Goal: Task Accomplishment & Management: Manage account settings

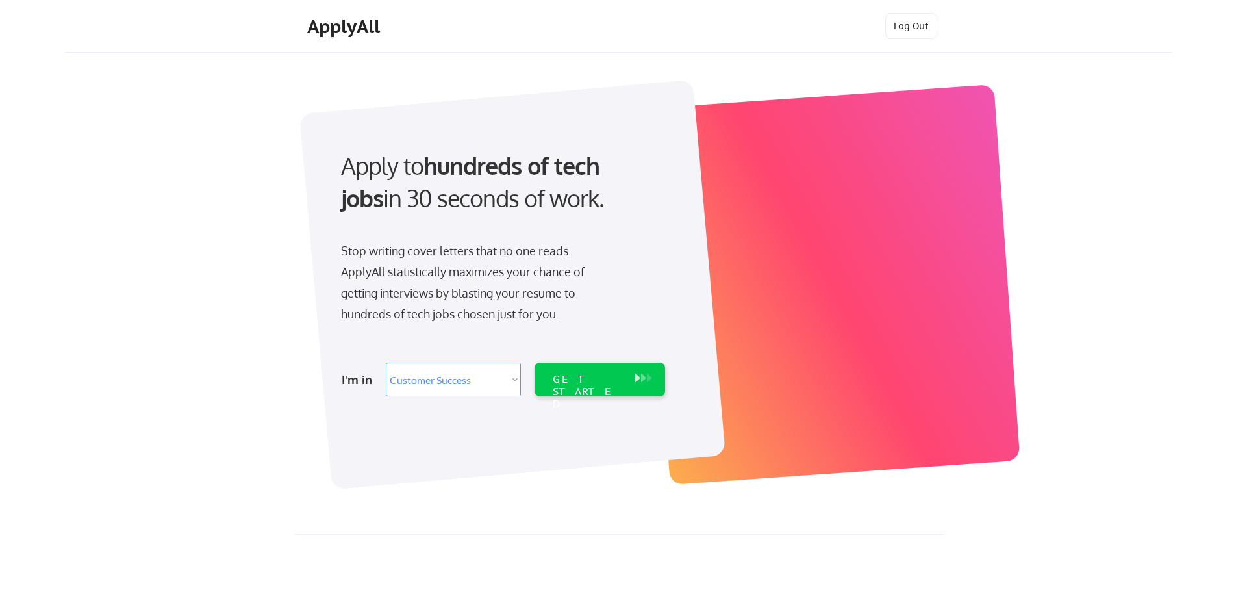
select select ""sales""
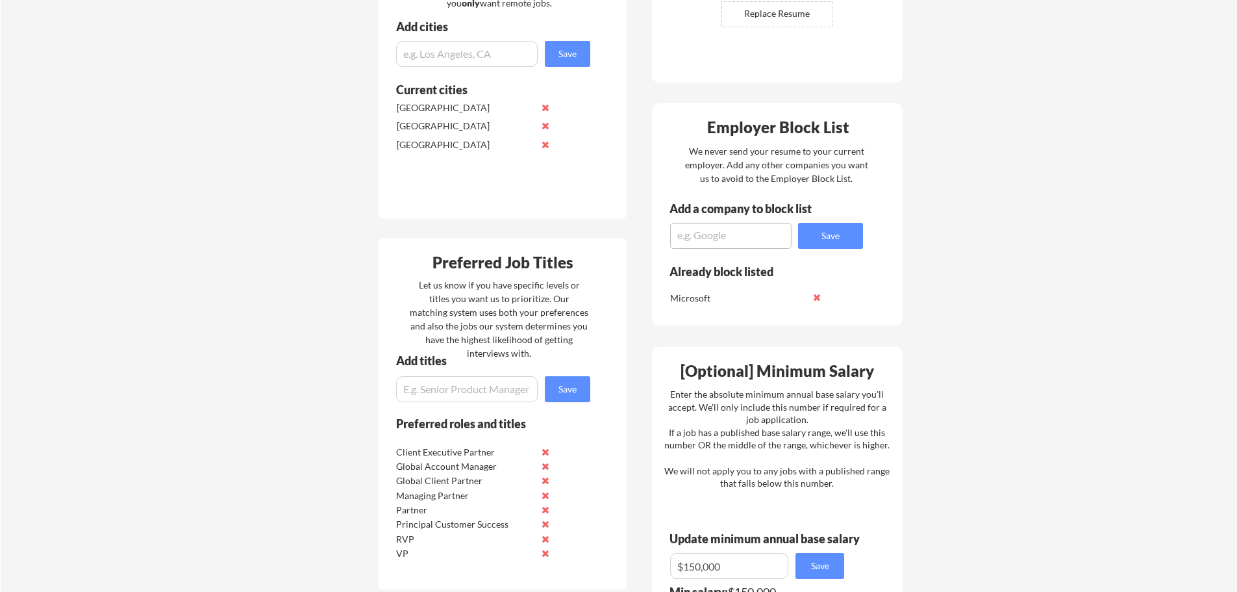
scroll to position [477, 0]
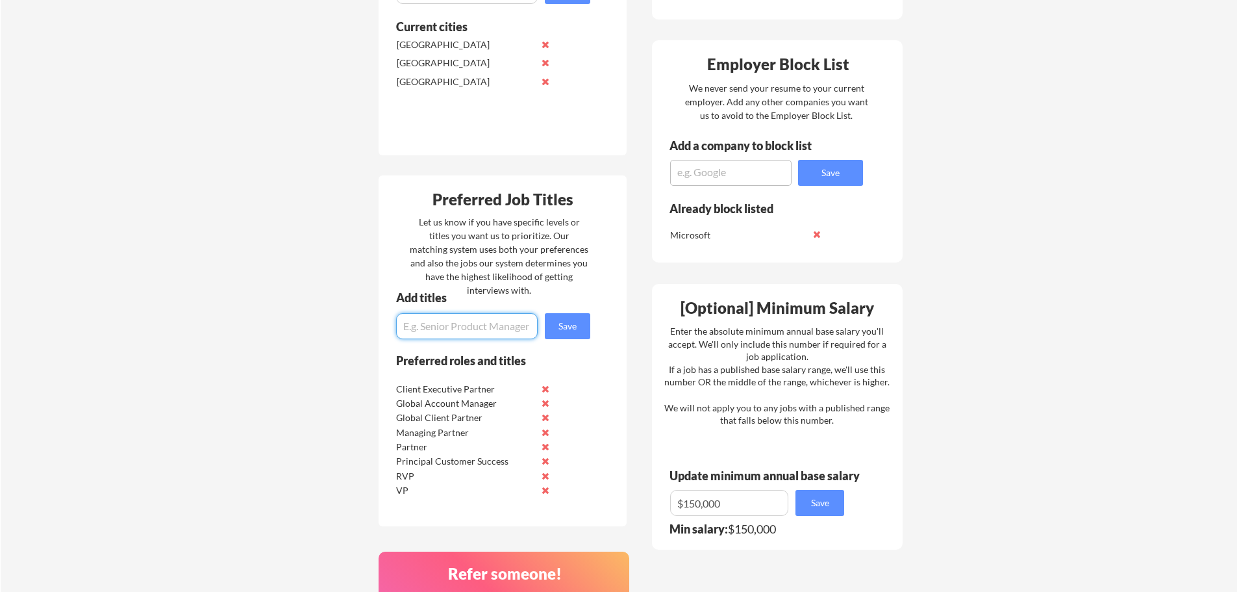
click at [431, 330] on input "input" at bounding box center [467, 326] width 142 height 26
type input "Client Partner"
click at [575, 331] on button "Save" at bounding box center [567, 326] width 45 height 26
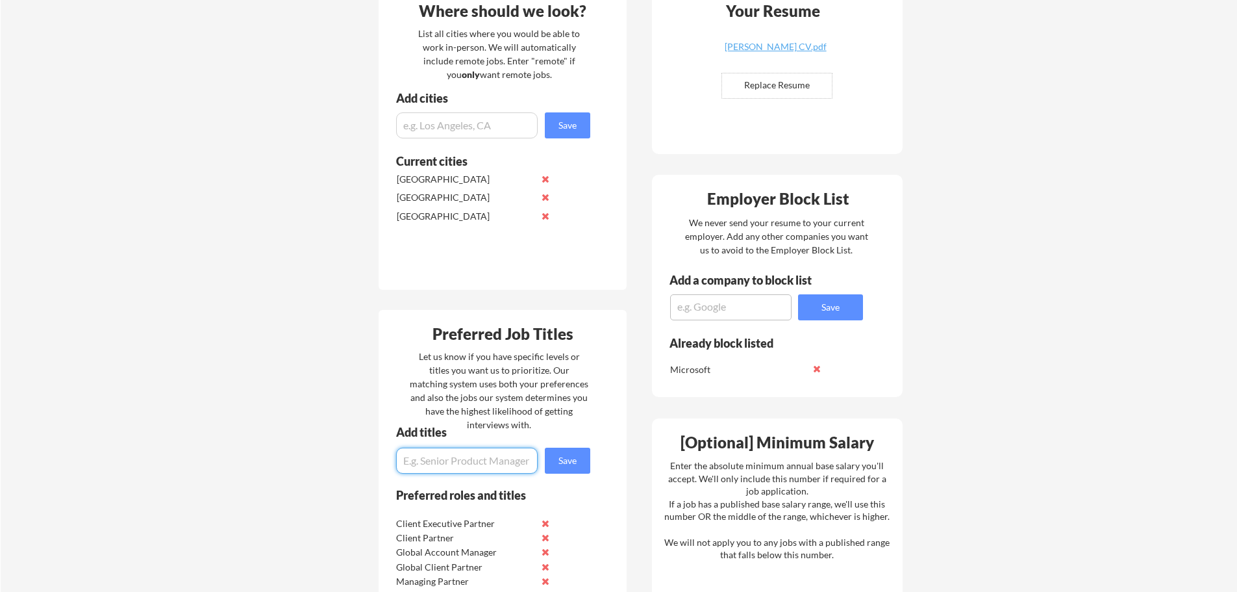
scroll to position [0, 0]
